Goal: Task Accomplishment & Management: Complete application form

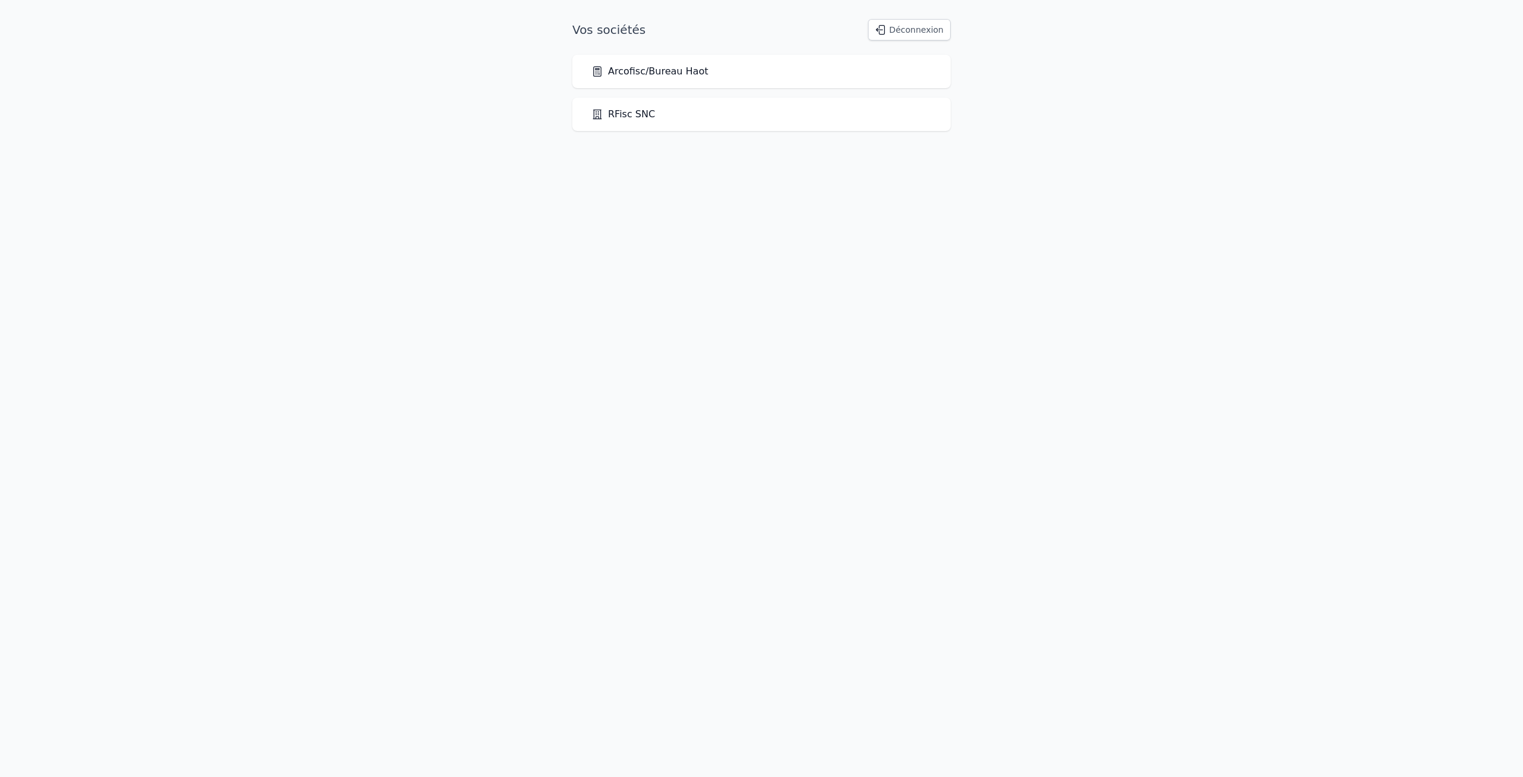
click at [700, 73] on div "Arcofisc/Bureau Haot" at bounding box center [761, 71] width 340 height 14
click at [672, 74] on link "Arcofisc/Bureau Haot" at bounding box center [649, 71] width 117 height 14
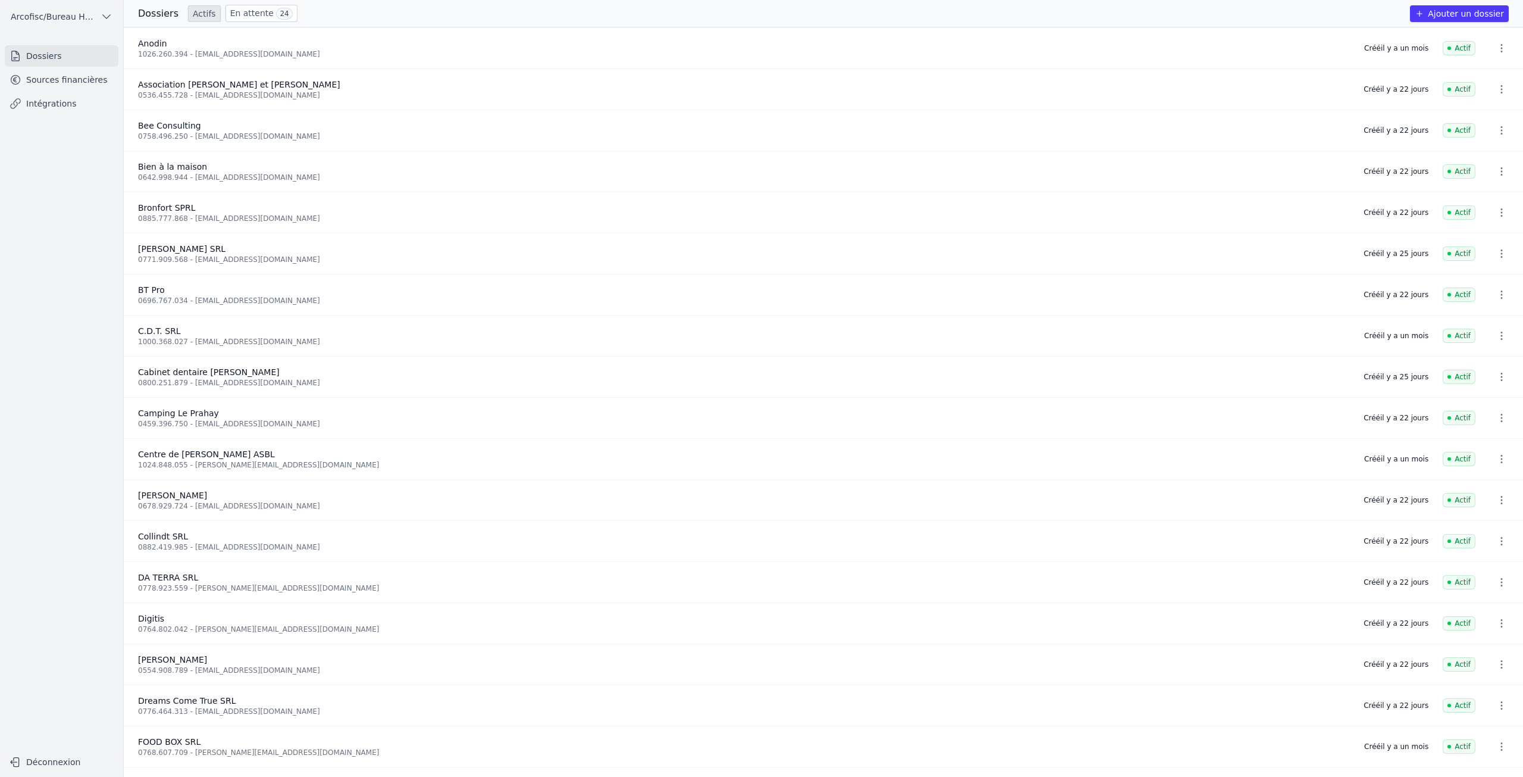
click at [1489, 14] on button "Ajouter un dossier" at bounding box center [1459, 13] width 99 height 17
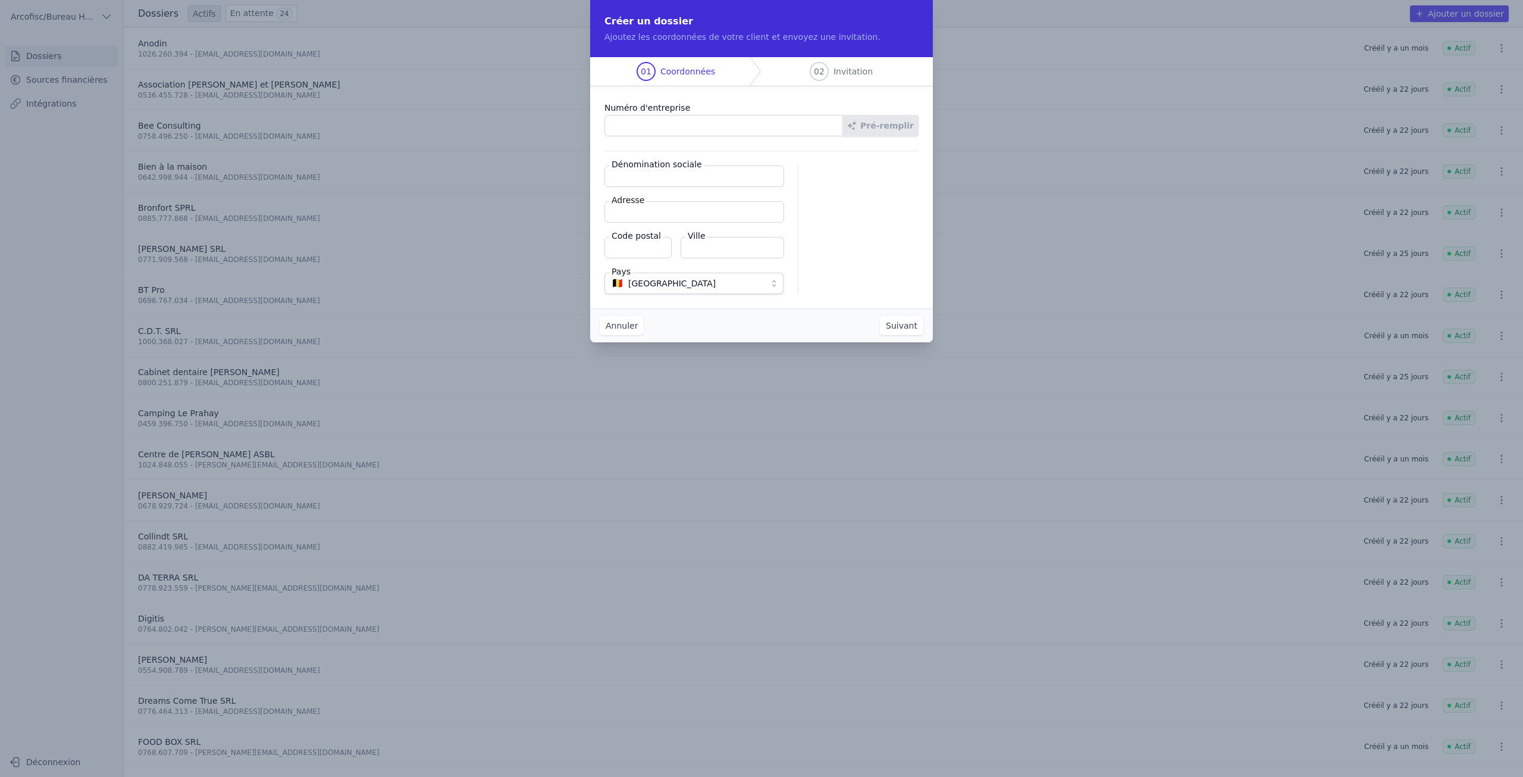
paste input "0862.258.536"
click at [890, 127] on button "Pré-remplir" at bounding box center [881, 125] width 76 height 21
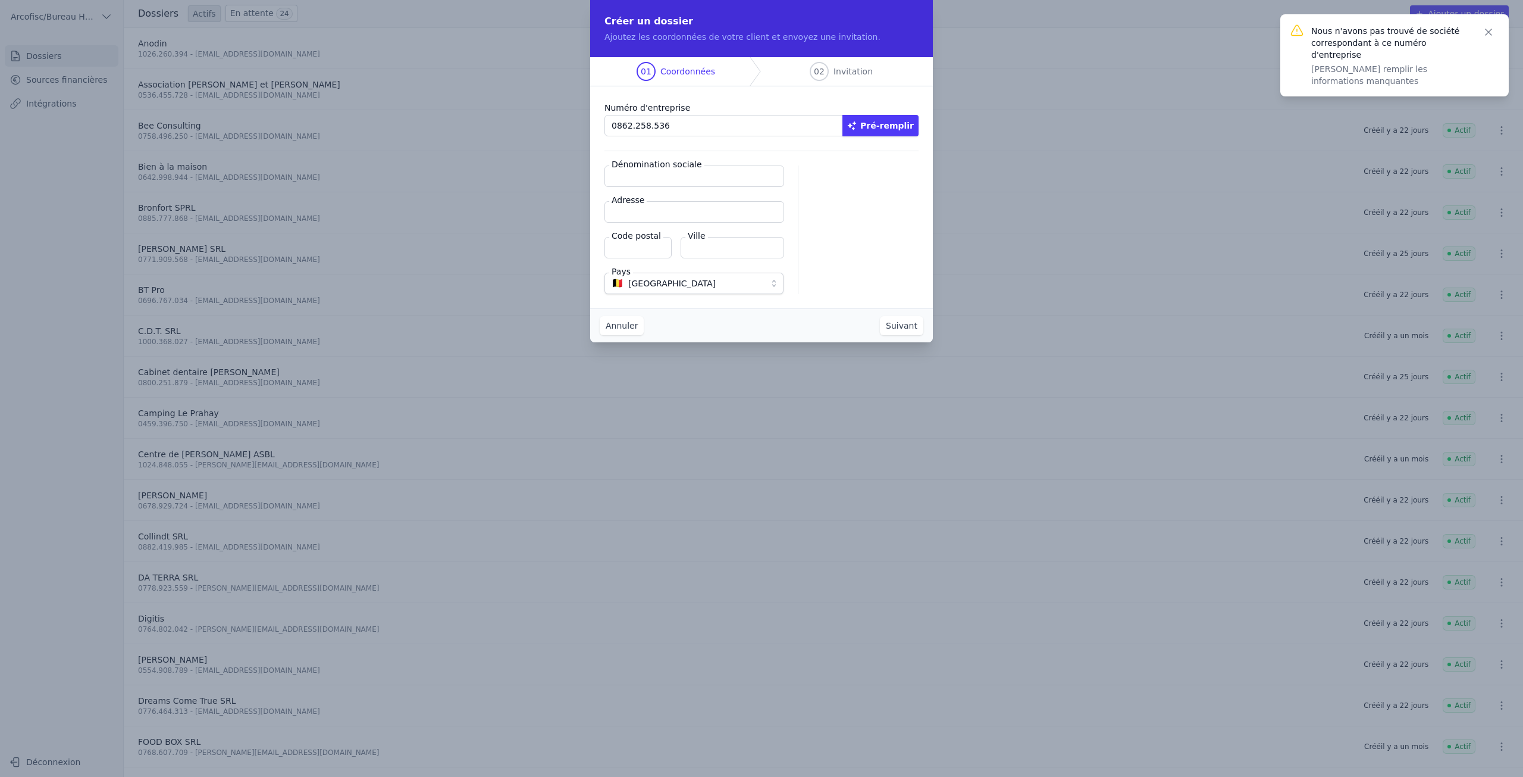
click at [905, 129] on button "Pré-remplir" at bounding box center [881, 125] width 76 height 21
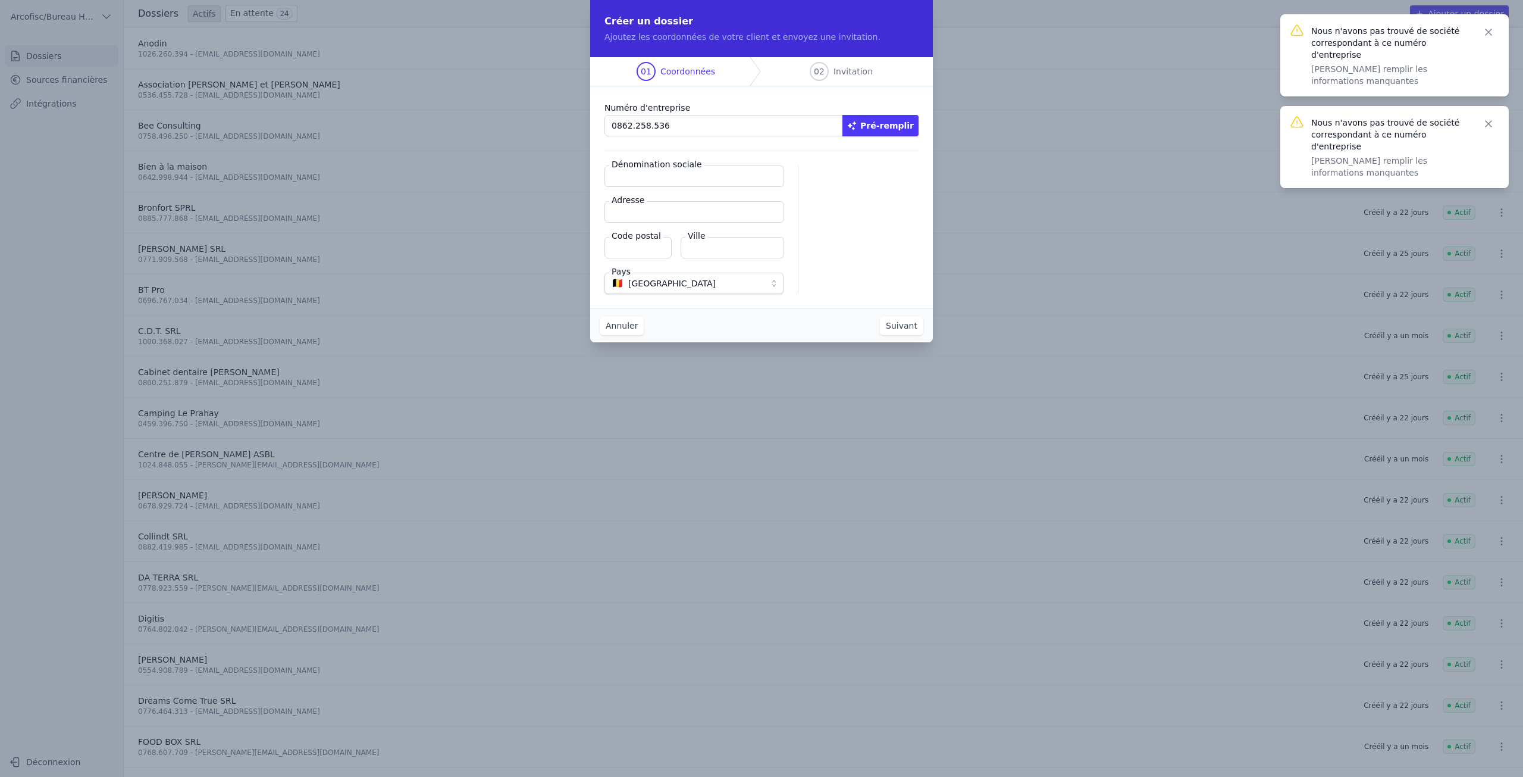
click at [632, 126] on input "0862.258.536" at bounding box center [724, 125] width 239 height 21
click at [647, 126] on input "0862.258.536" at bounding box center [724, 125] width 239 height 21
drag, startPoint x: 676, startPoint y: 126, endPoint x: 577, endPoint y: 131, distance: 98.9
click at [577, 131] on div "Créer un dossier Ajoutez les coordonnées de votre client et envoyez une invitat…" at bounding box center [761, 388] width 1523 height 777
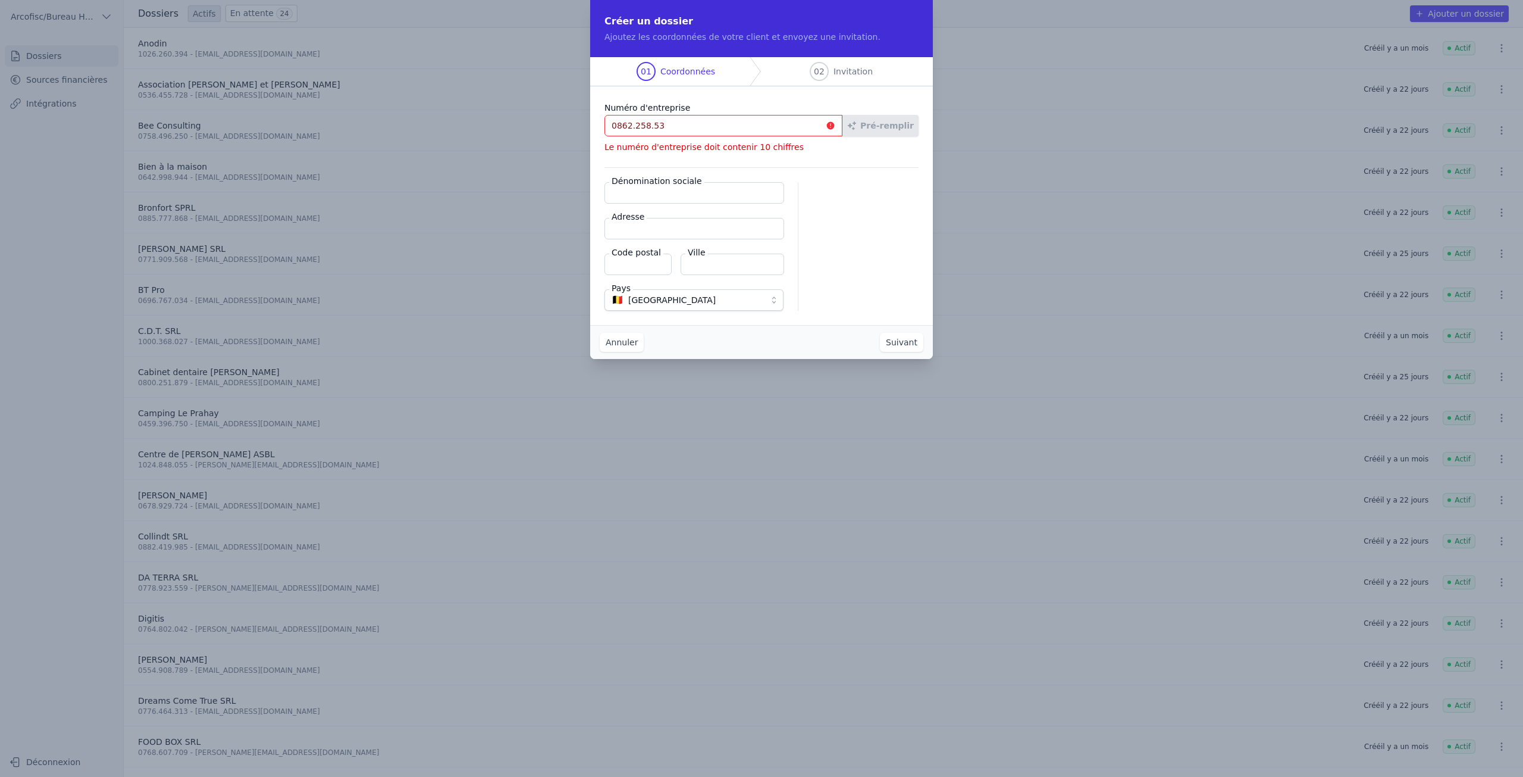
type input "0862.258.536"
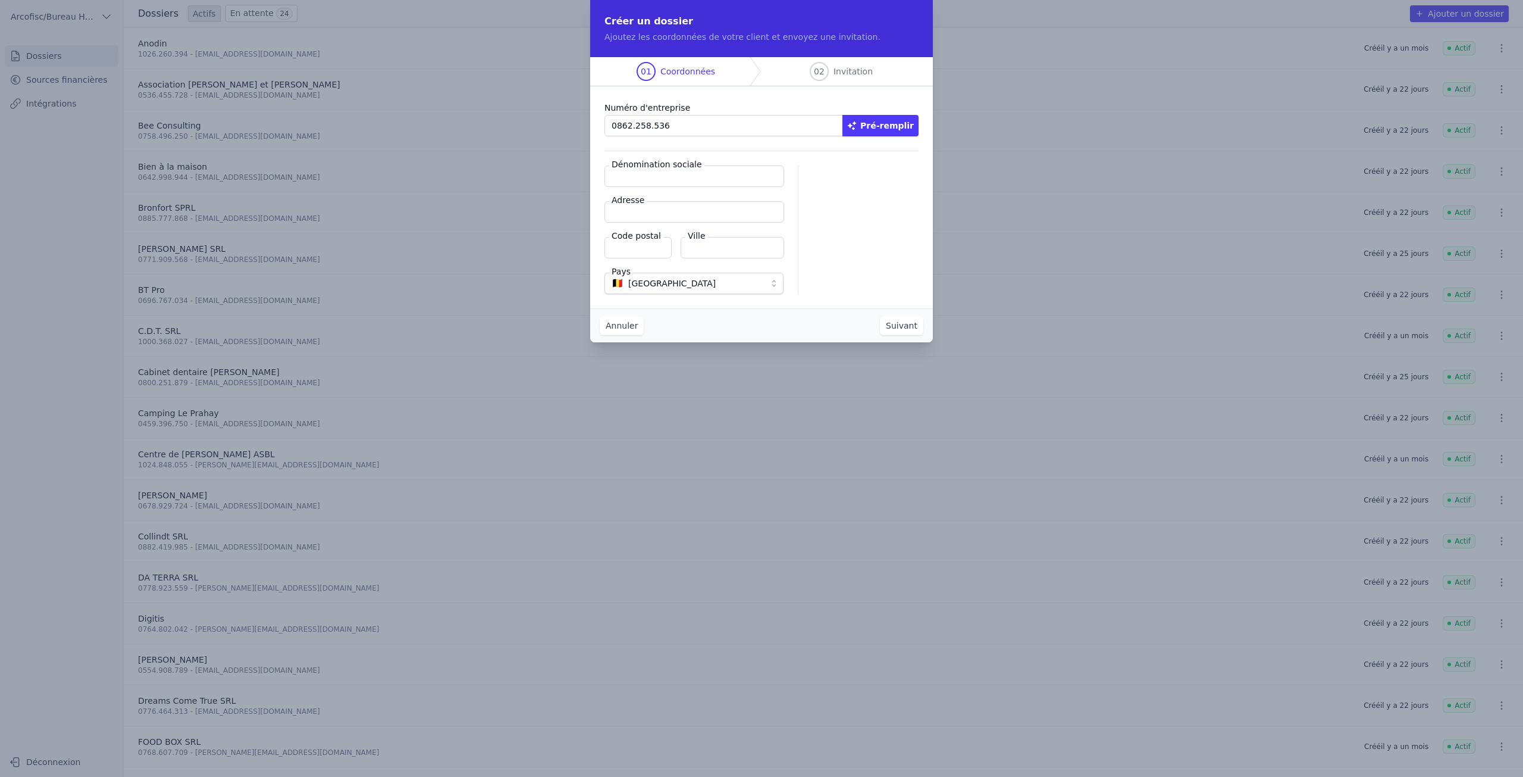
click at [886, 129] on button "Pré-remplir" at bounding box center [881, 125] width 76 height 21
type input "D.M.F. MANAGEMENT,RESEARCH and SECRETARIAT SRL"
type input "[STREET_ADDRESS]"
type input "6900"
type input "Marche-en-Famenne"
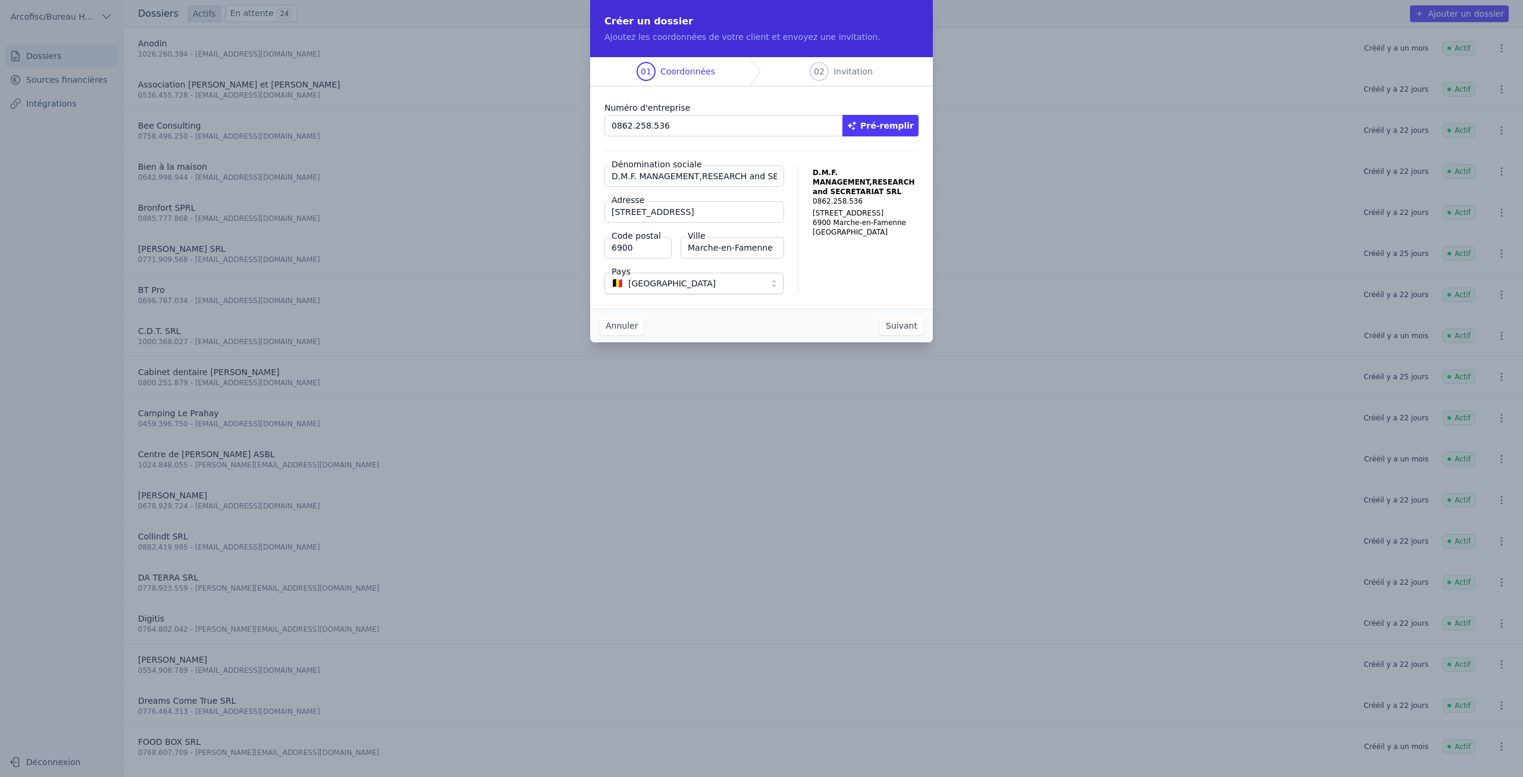
click at [898, 330] on button "Suivant" at bounding box center [901, 325] width 43 height 19
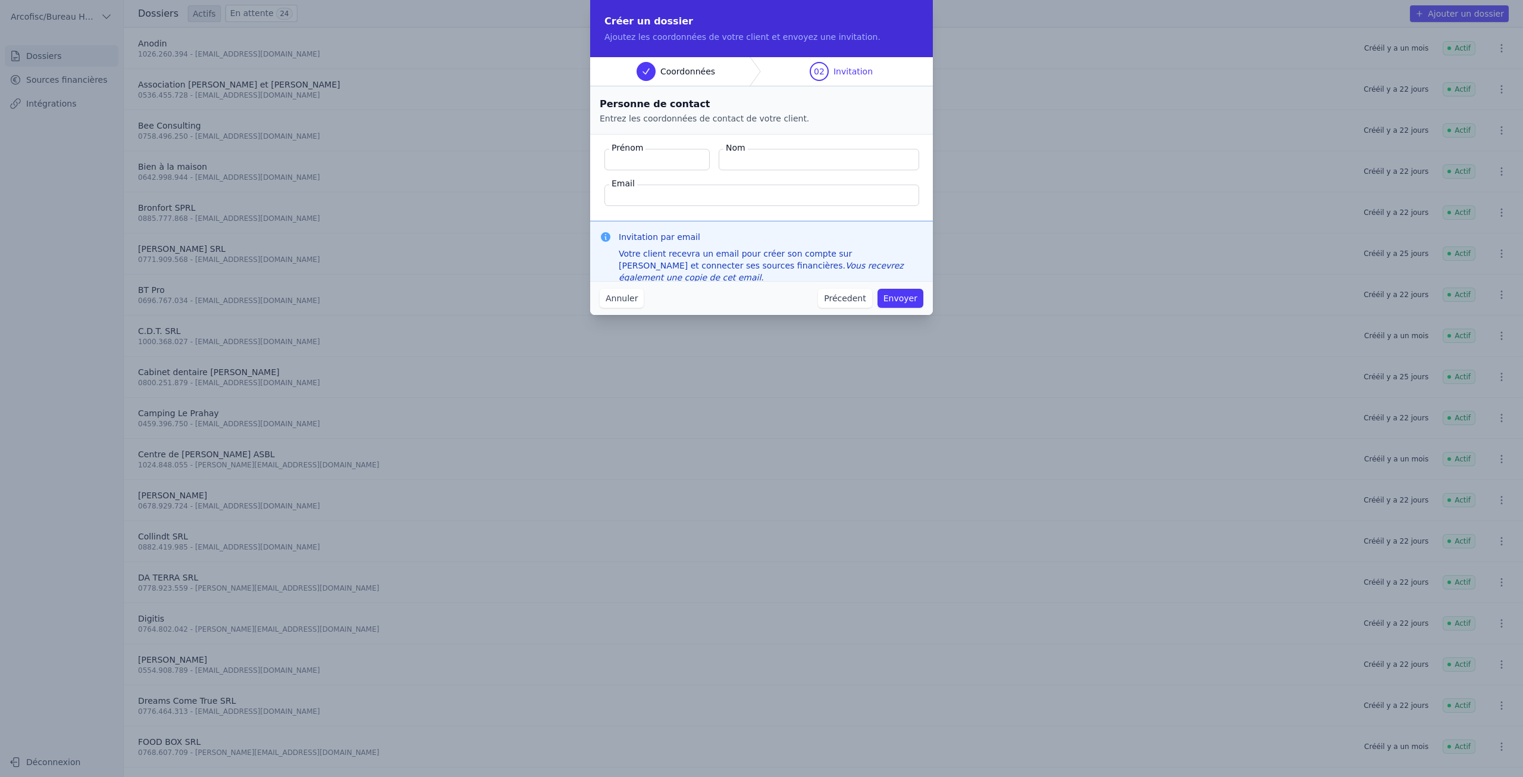
click at [637, 195] on input "Email" at bounding box center [762, 194] width 315 height 21
paste input "[EMAIL_ADDRESS][DOMAIN_NAME]"
type input "[EMAIL_ADDRESS][DOMAIN_NAME]"
click at [672, 161] on input "Prénom" at bounding box center [657, 159] width 105 height 21
click at [777, 165] on input "Nom" at bounding box center [819, 159] width 201 height 21
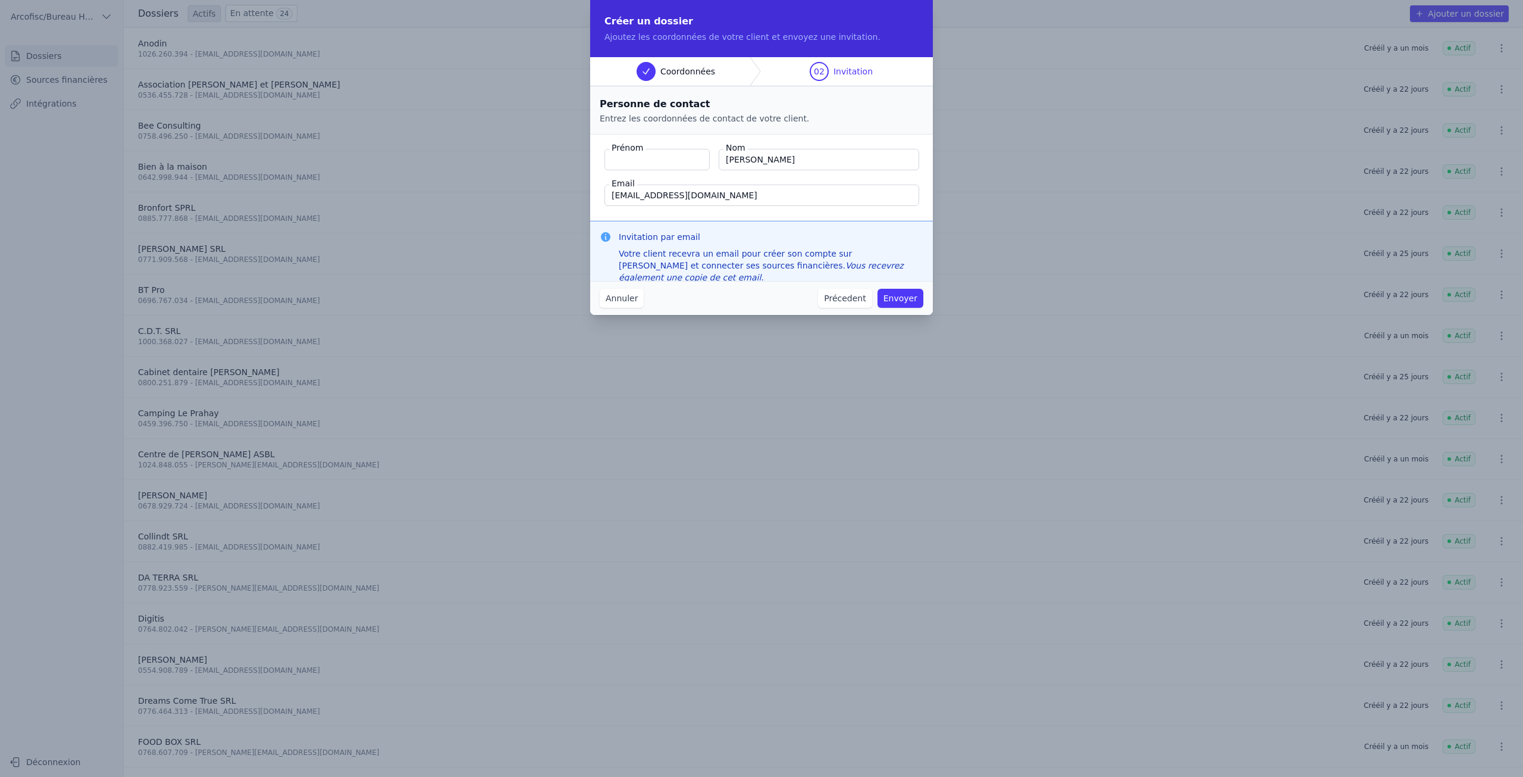
type input "[PERSON_NAME]"
click at [660, 167] on input "[PERSON_NAME]" at bounding box center [657, 159] width 105 height 21
click at [610, 157] on input "[PERSON_NAME]" at bounding box center [657, 159] width 105 height 21
type input "[PERSON_NAME]"
click at [900, 298] on button "Envoyer" at bounding box center [901, 298] width 46 height 19
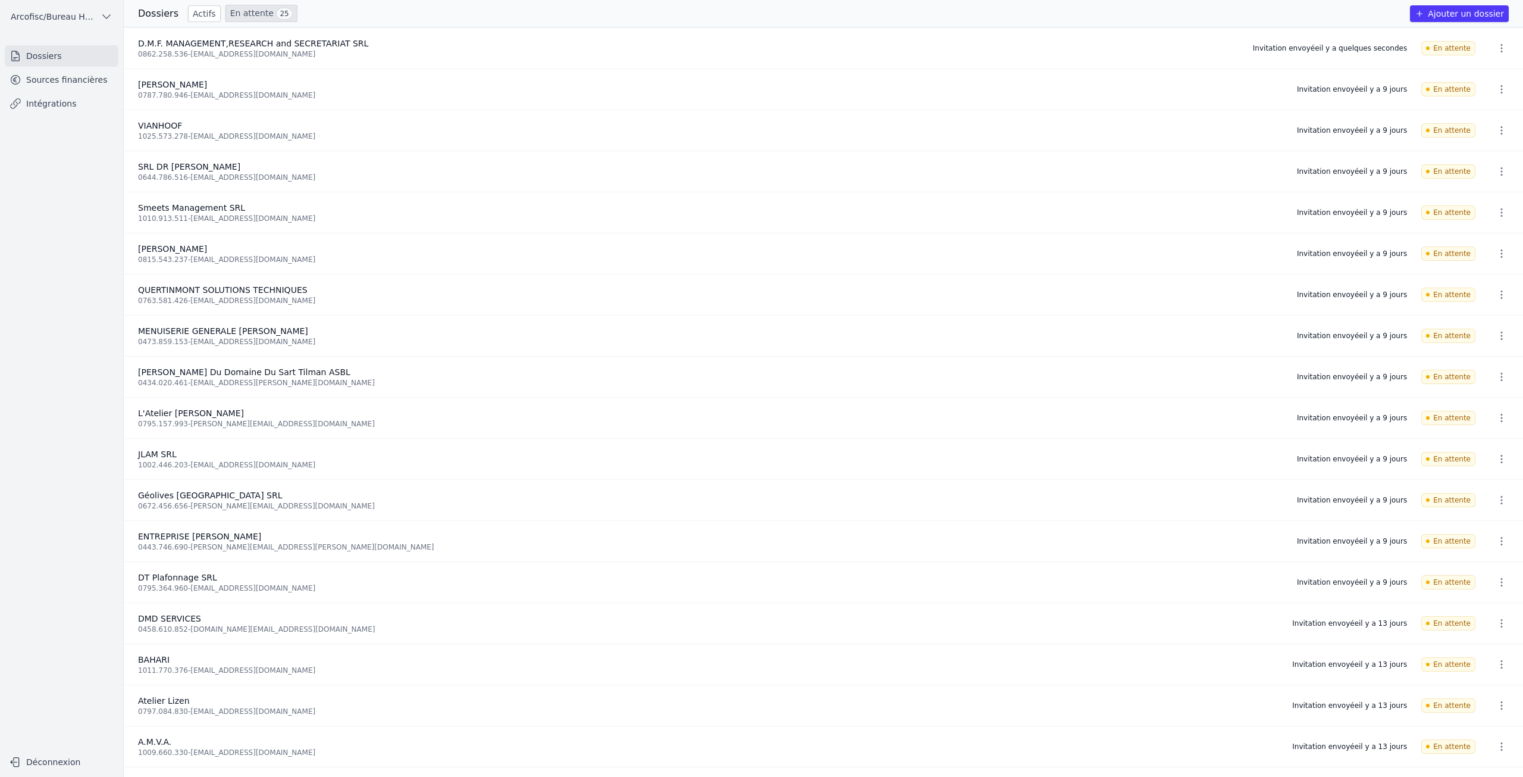
click at [55, 74] on link "Sources financières" at bounding box center [62, 79] width 114 height 21
